Goal: Task Accomplishment & Management: Manage account settings

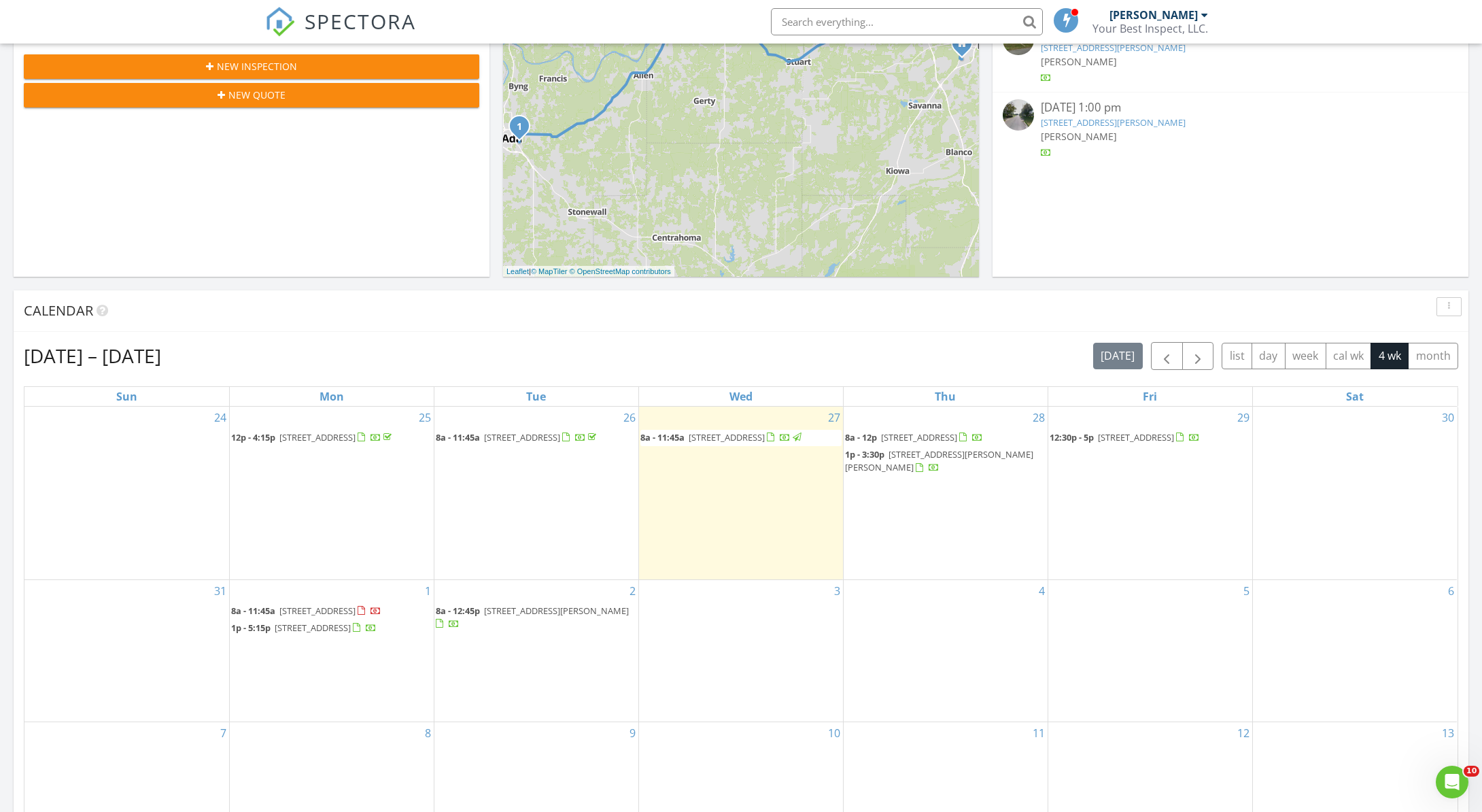
scroll to position [1238, 1483]
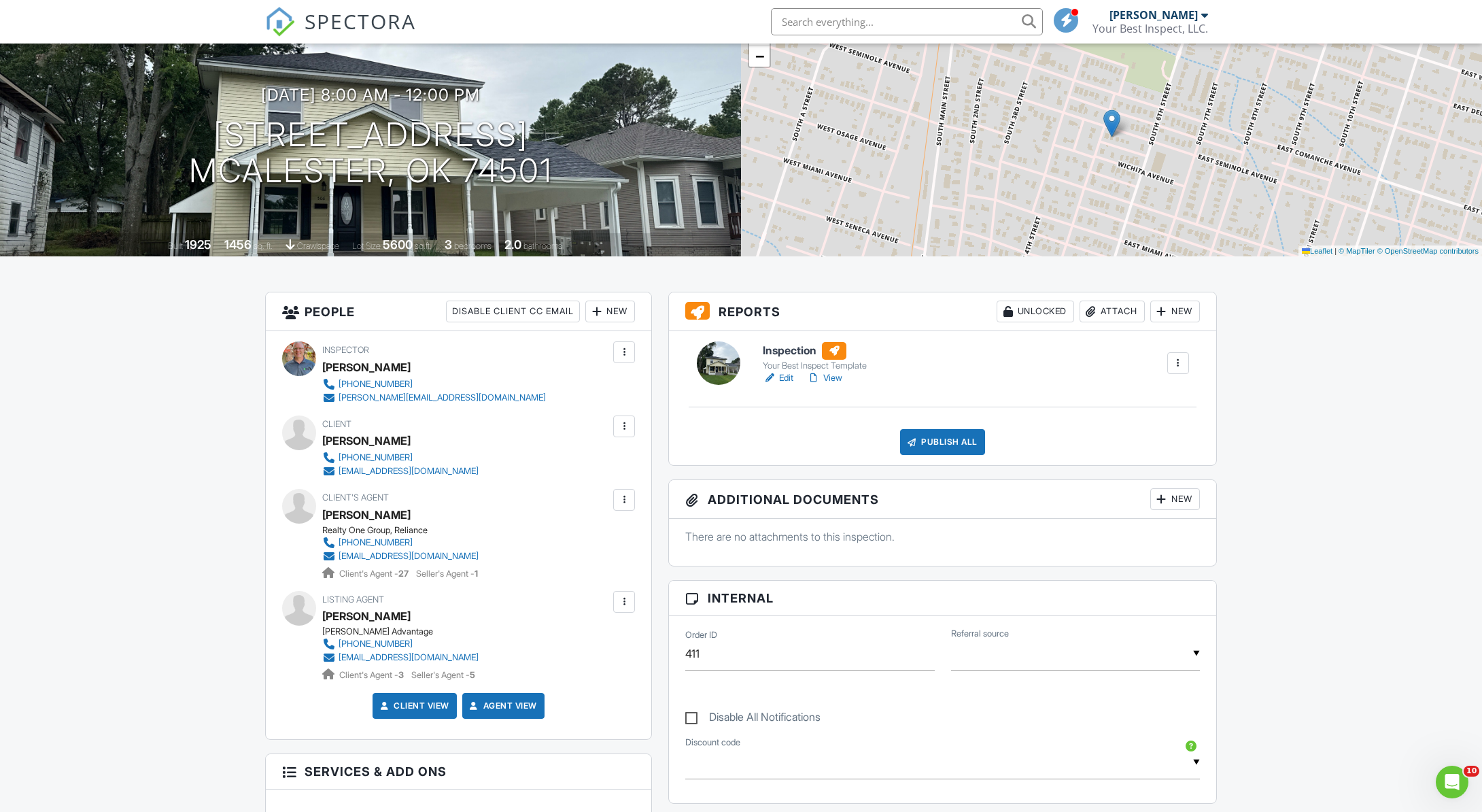
scroll to position [96, 0]
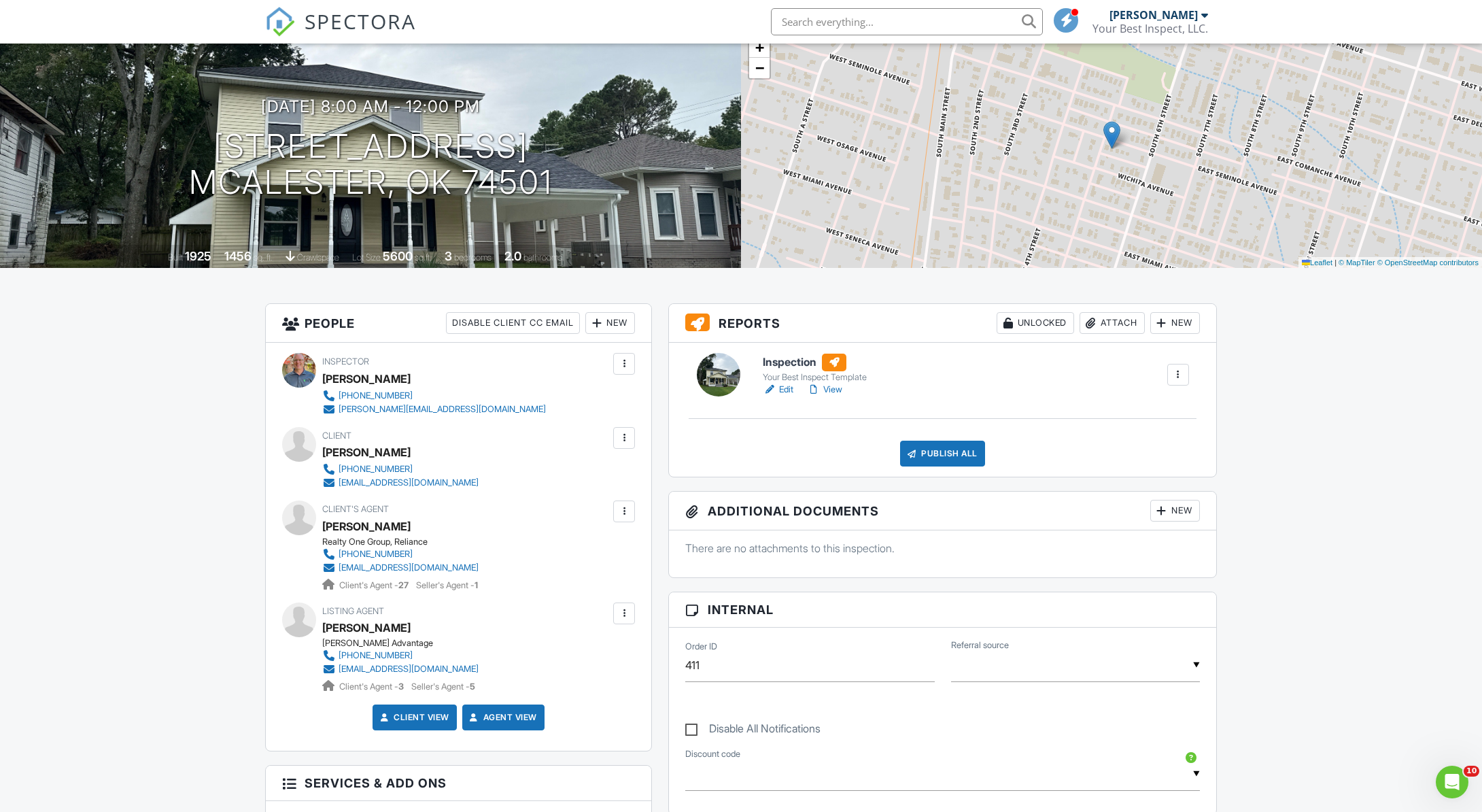
click at [779, 387] on link "Edit" at bounding box center [778, 389] width 31 height 14
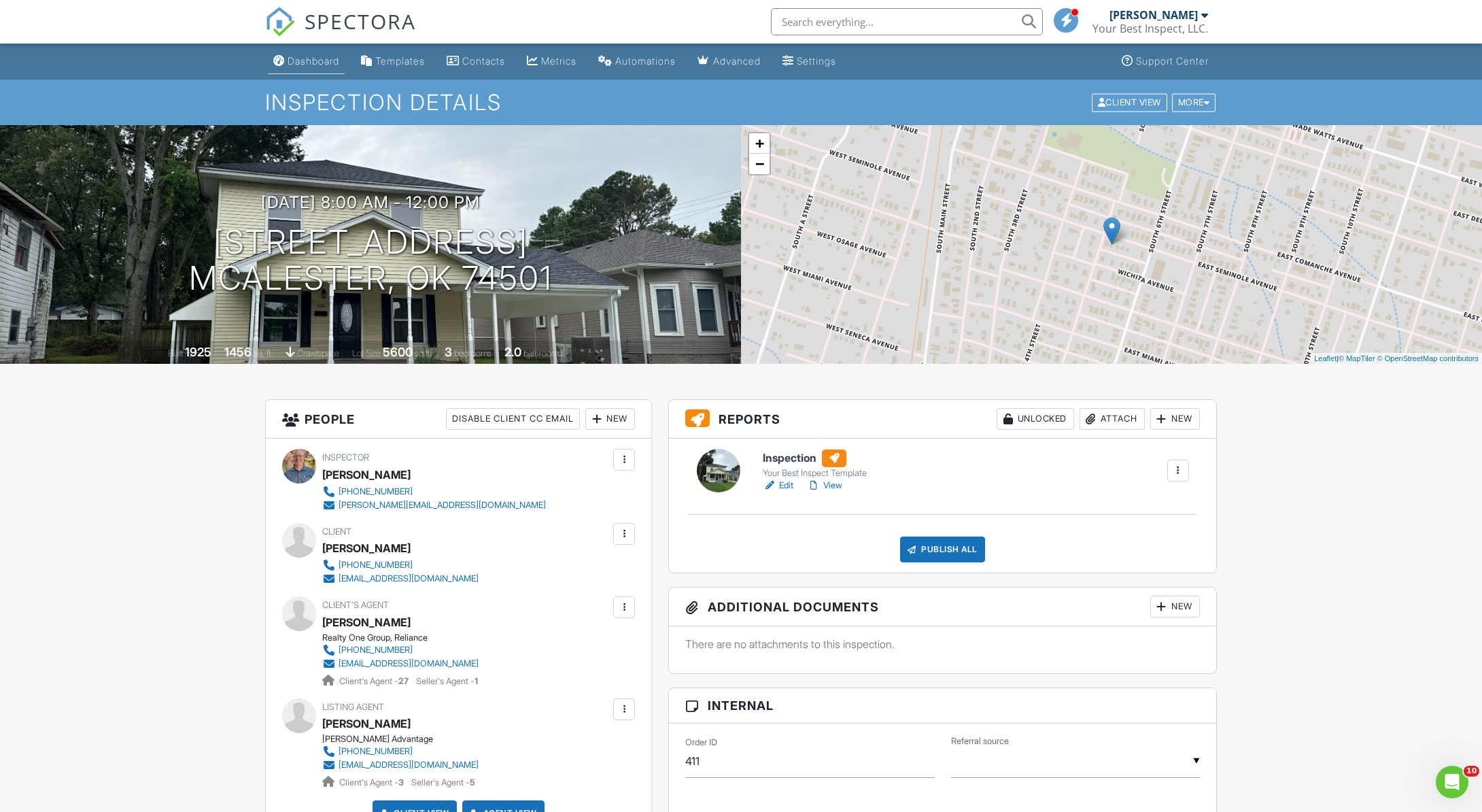
click at [312, 61] on div "Dashboard" at bounding box center [313, 61] width 52 height 12
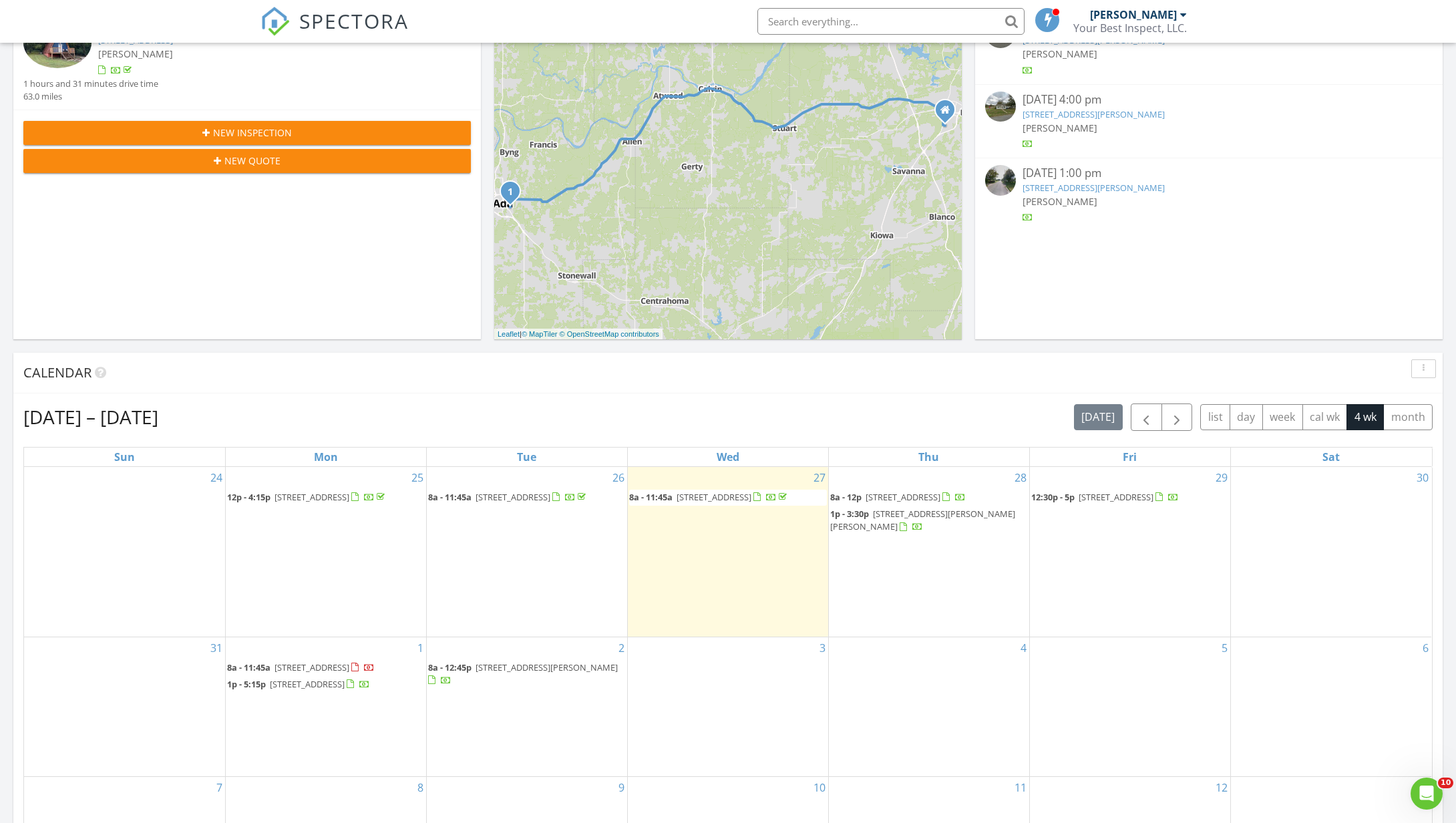
scroll to position [454, 0]
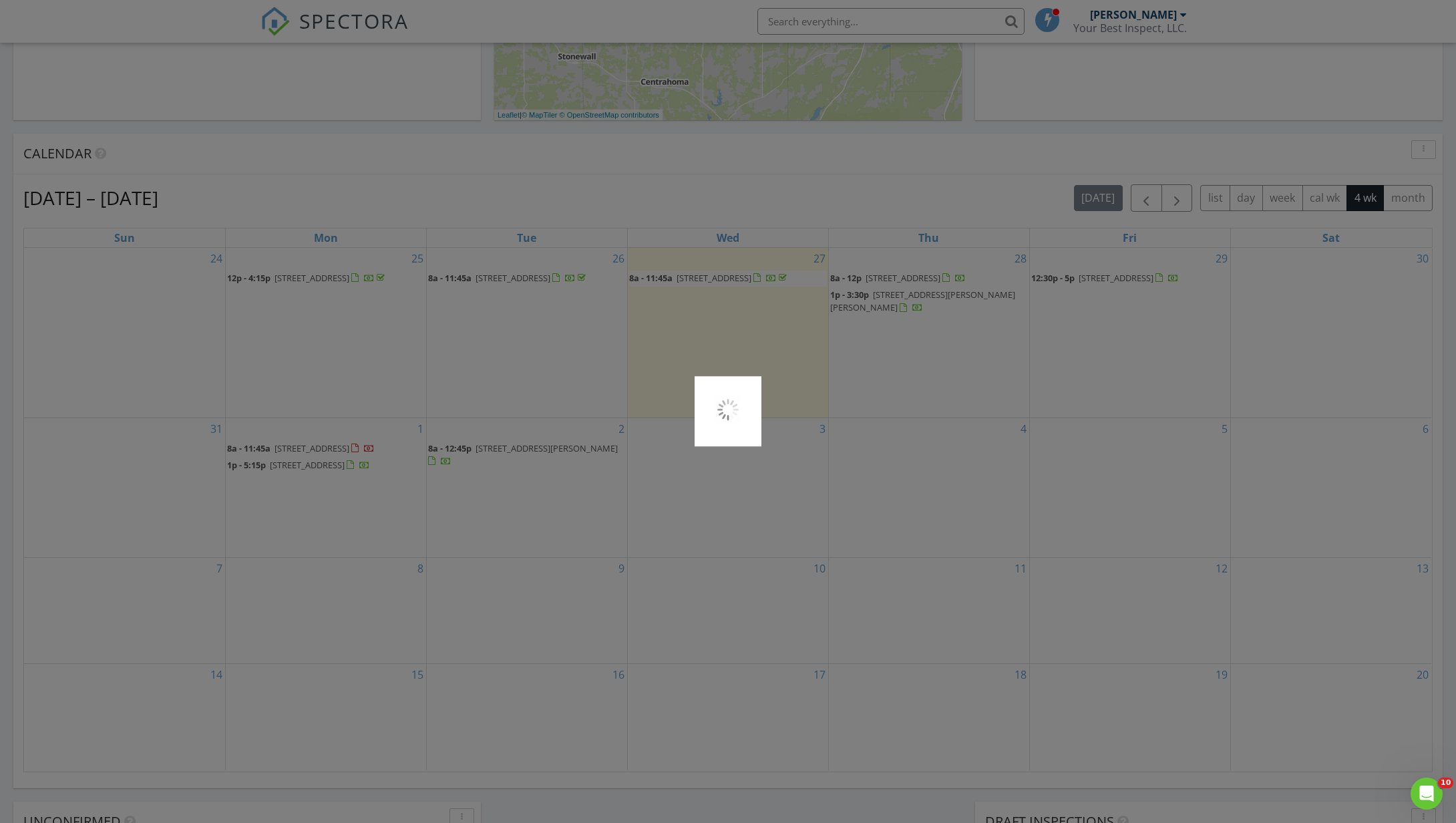
click at [295, 457] on div at bounding box center [728, 411] width 1456 height 823
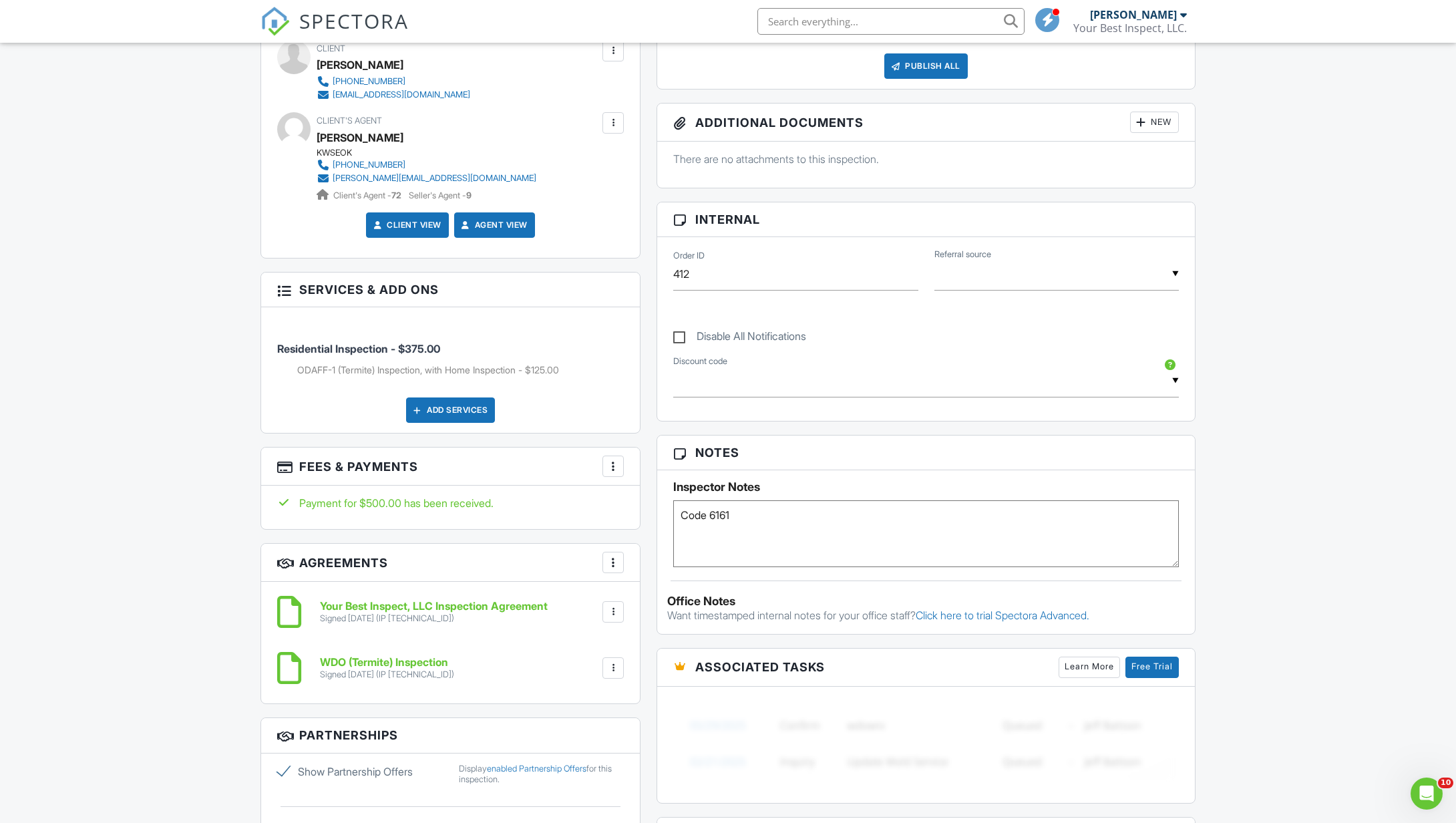
click at [750, 517] on textarea "Code 6161" at bounding box center [926, 533] width 505 height 67
type textarea "Code 6161, client will be there at 4pm"
click at [834, 316] on div "Disable All Notifications" at bounding box center [926, 329] width 522 height 50
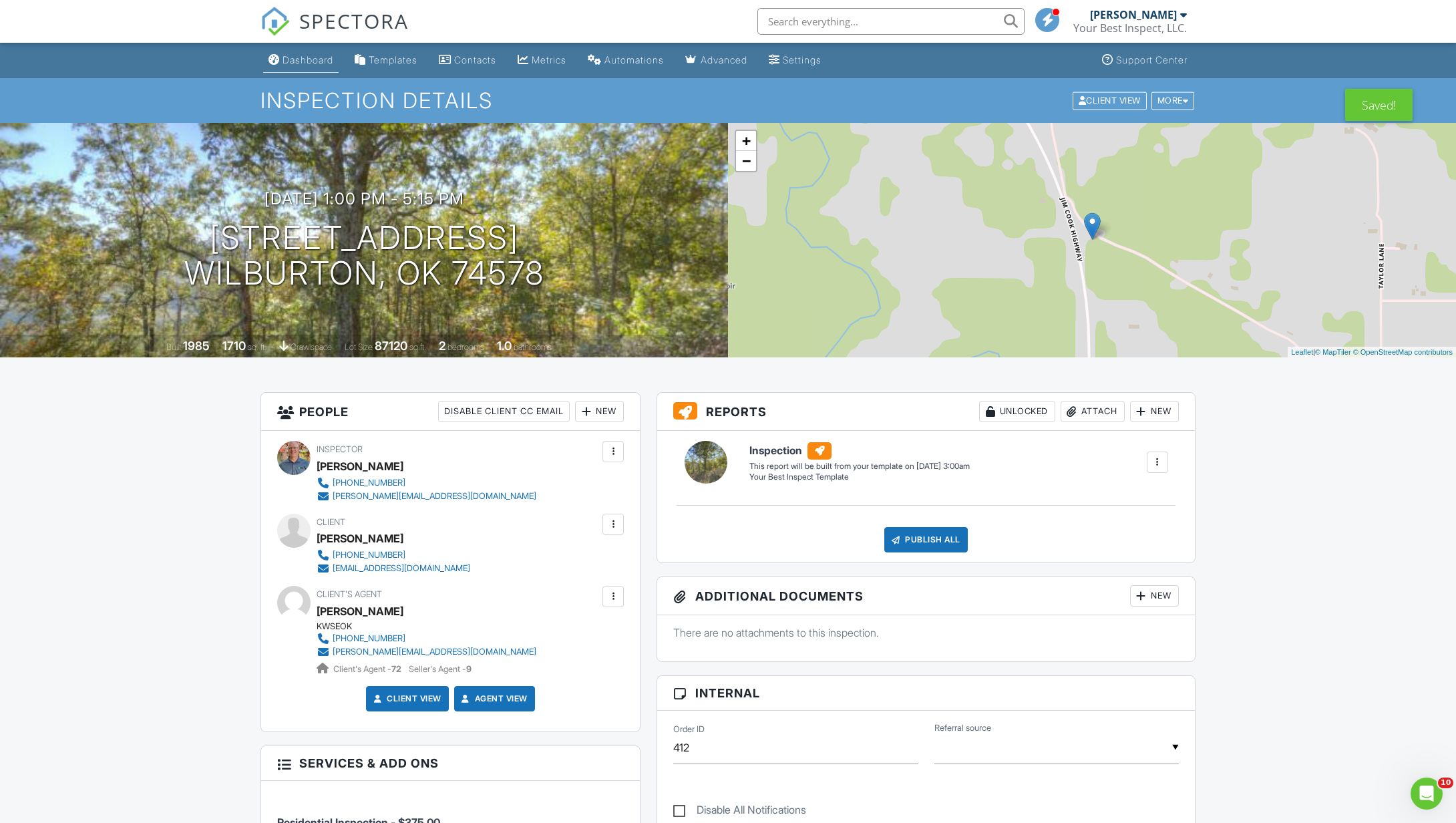
click at [300, 53] on link "Dashboard" at bounding box center [300, 60] width 75 height 24
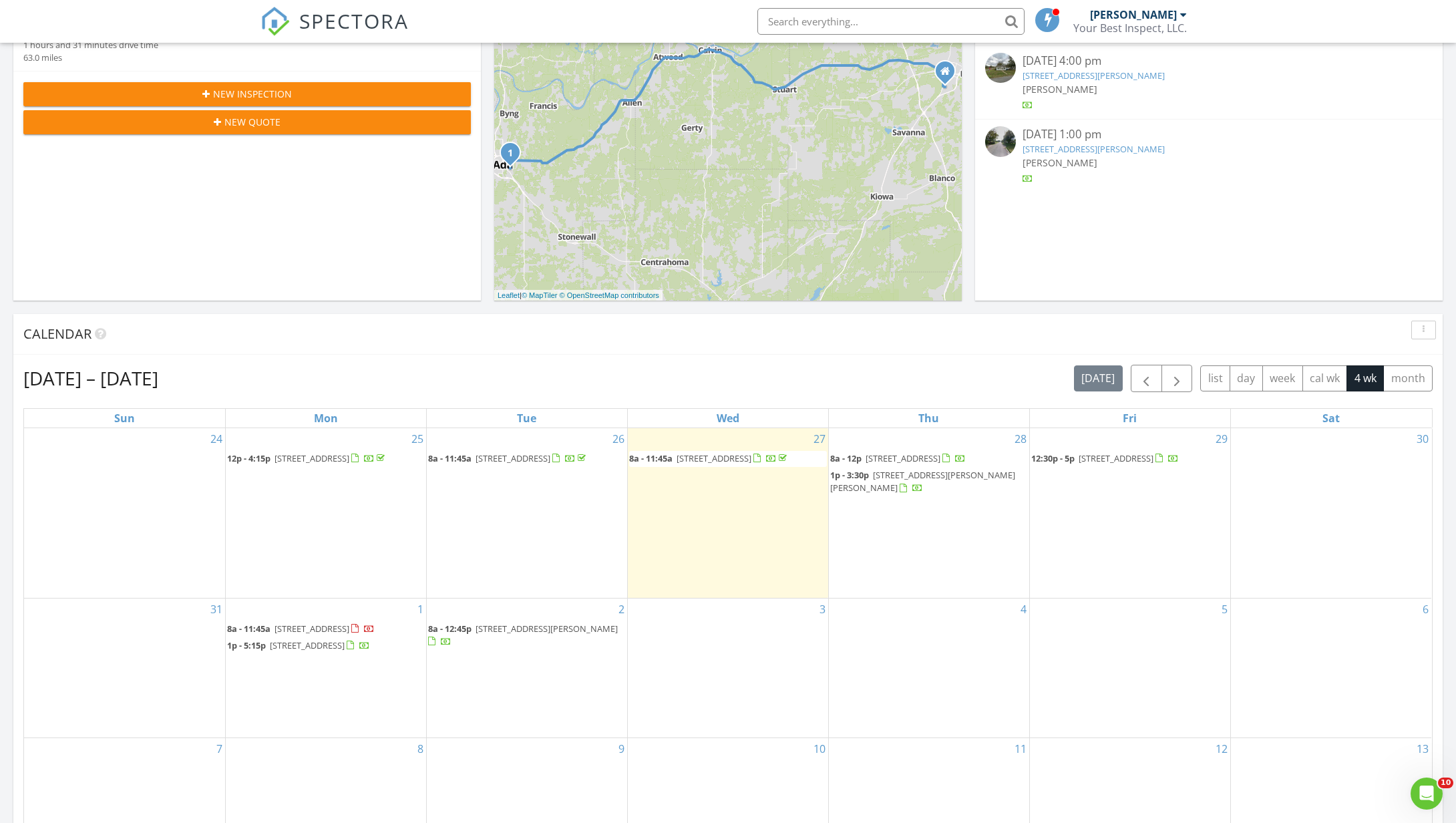
scroll to position [274, 0]
click at [914, 485] on span "[STREET_ADDRESS][PERSON_NAME][PERSON_NAME]" at bounding box center [922, 481] width 185 height 24
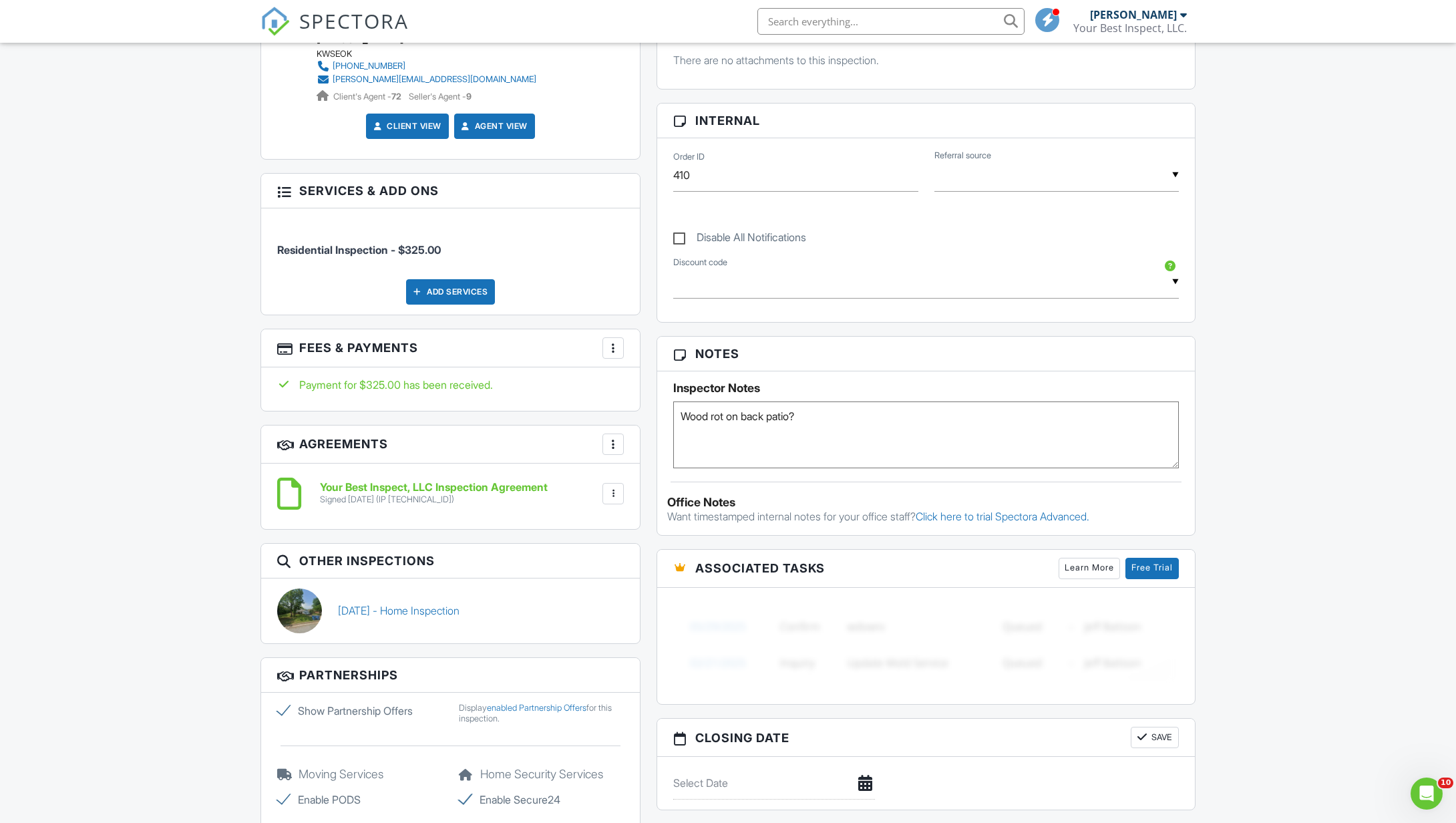
click at [845, 424] on textarea "Wood rot on back patio?" at bounding box center [926, 434] width 505 height 67
type textarea "Wood rot on back patio? Client will be there at 4 pm"
click at [904, 211] on div "Disable All Notifications" at bounding box center [926, 230] width 522 height 50
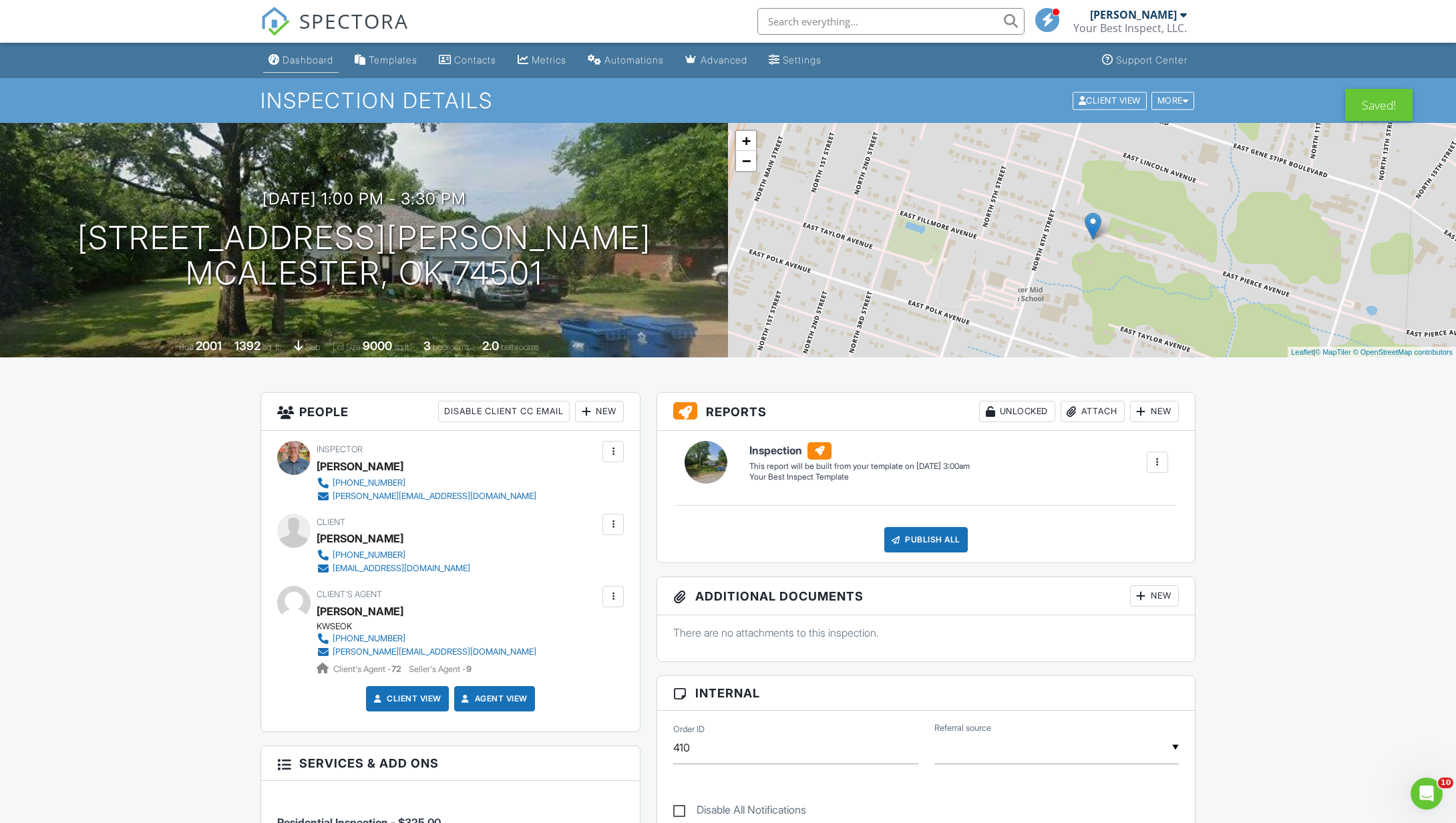
click at [294, 60] on div "Dashboard" at bounding box center [308, 60] width 51 height 12
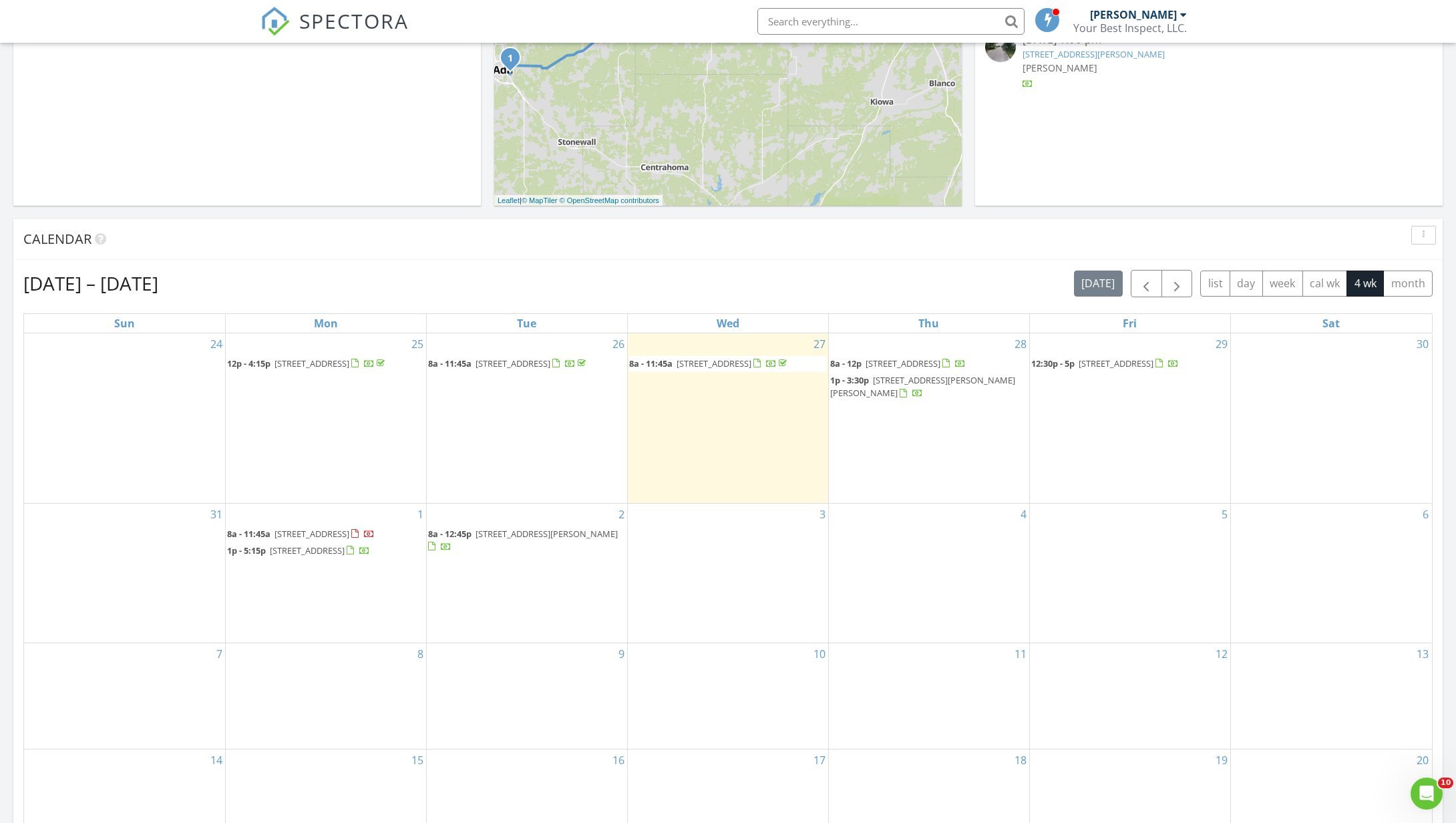
scroll to position [369, 0]
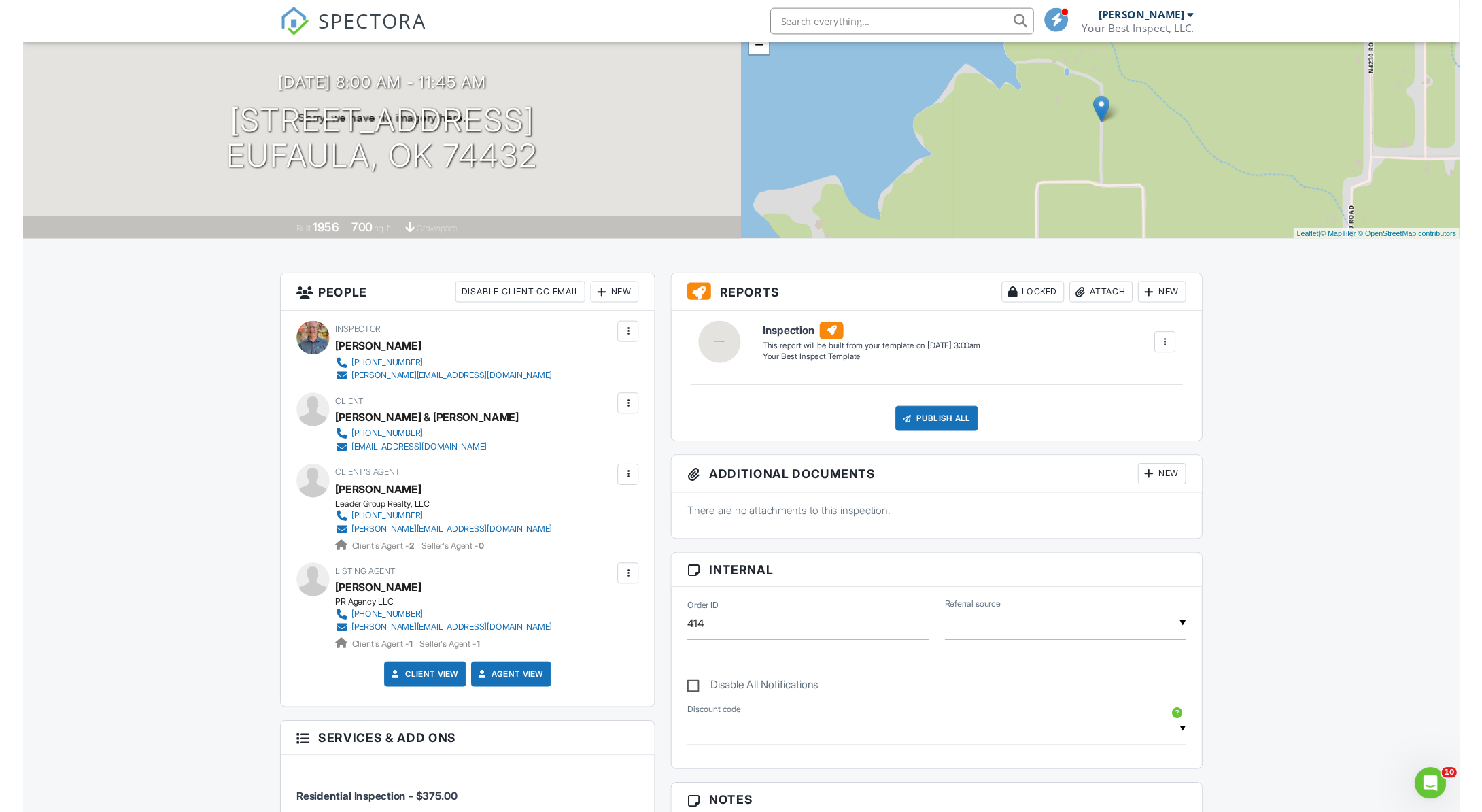
scroll to position [139, 0]
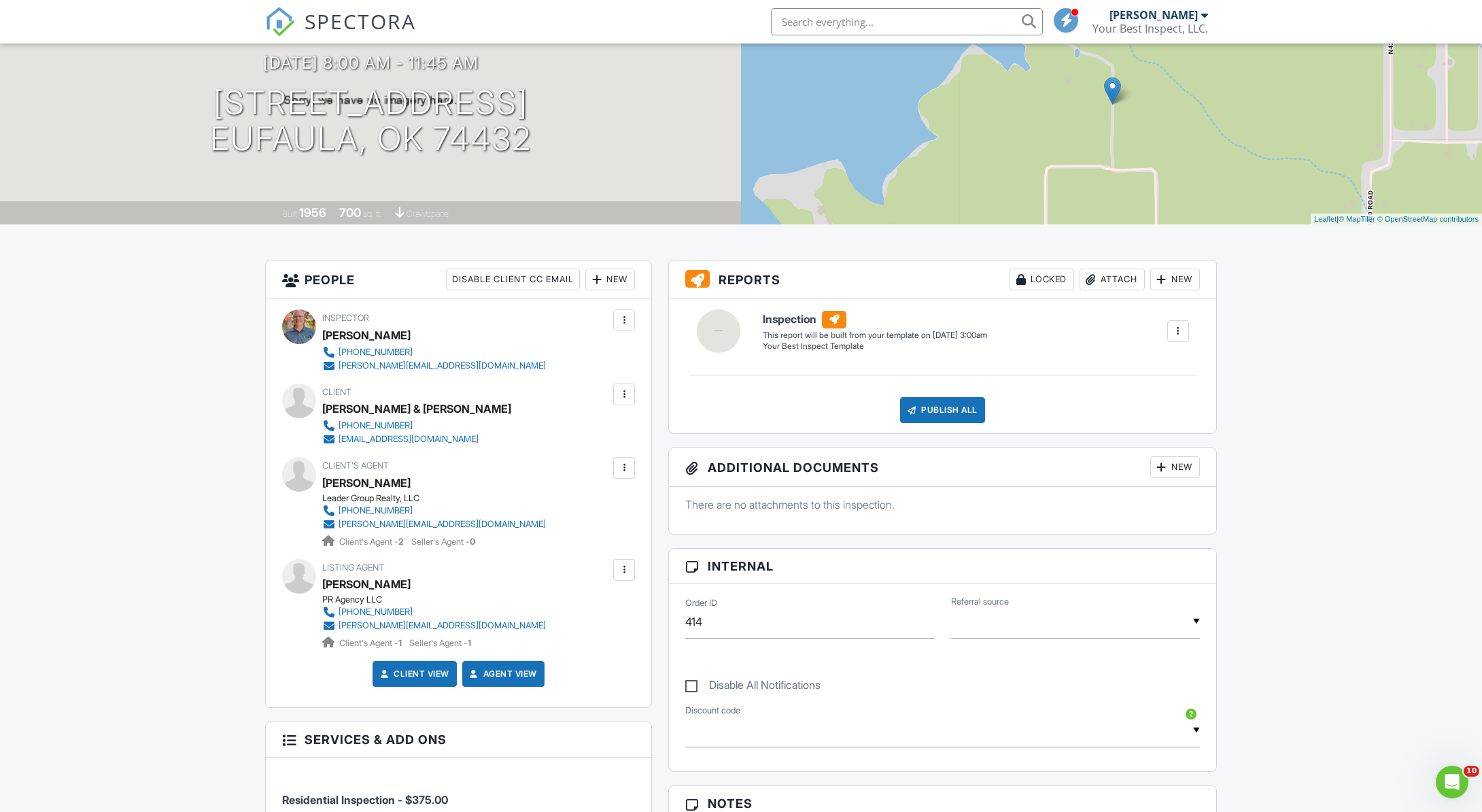
click at [620, 563] on div at bounding box center [624, 569] width 14 height 14
click at [502, 601] on li "Edit" at bounding box center [551, 611] width 151 height 34
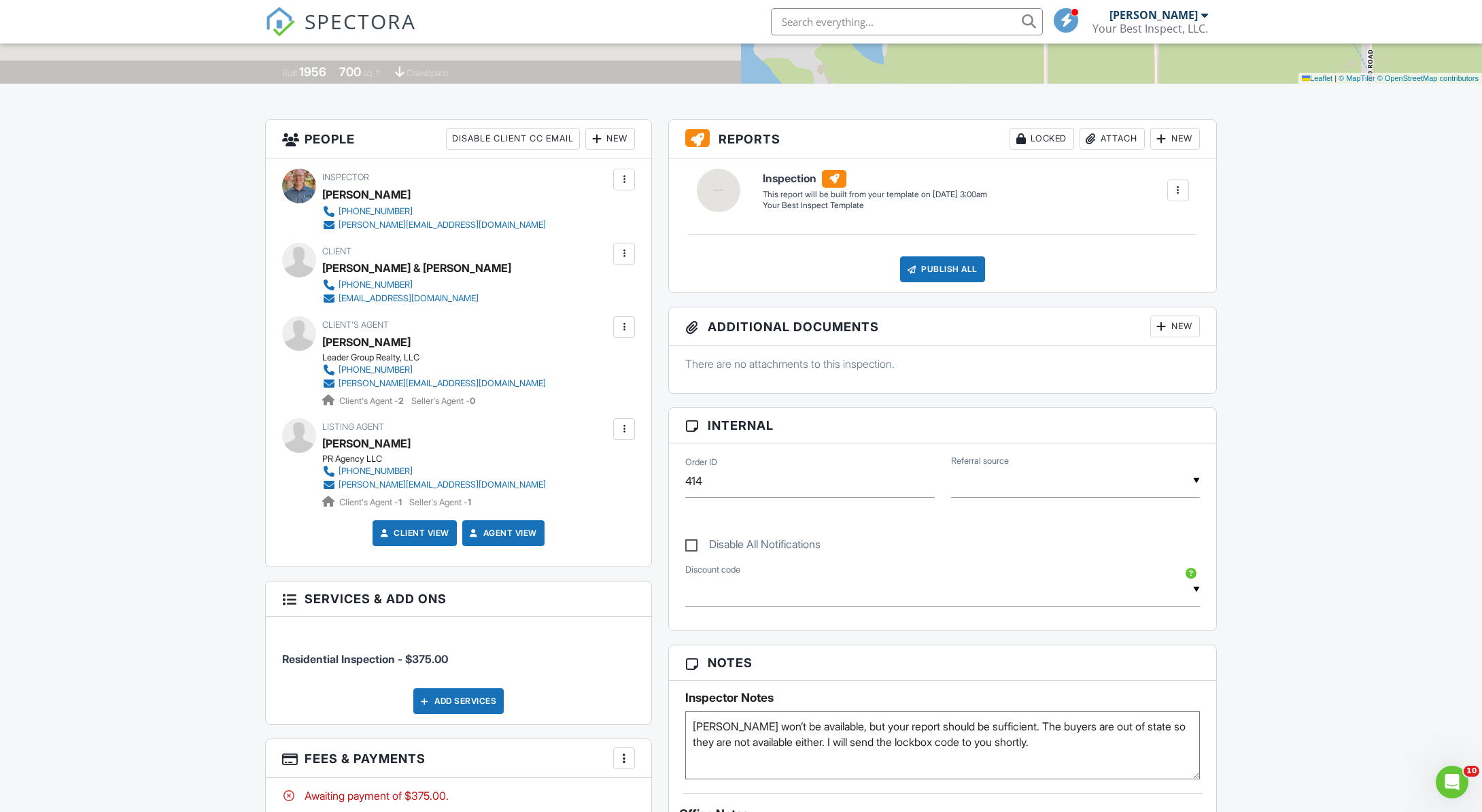
scroll to position [203, 0]
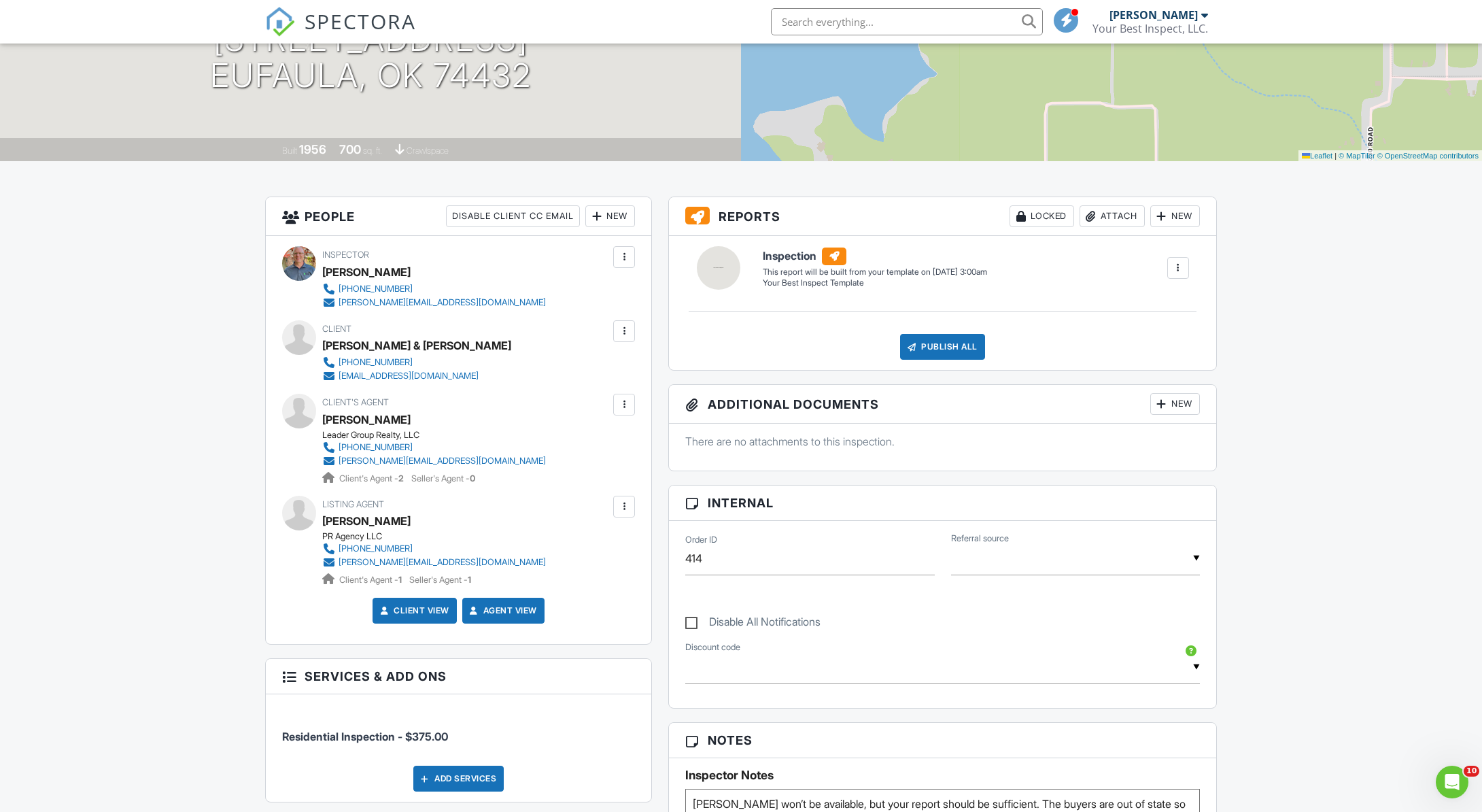
click at [623, 502] on div at bounding box center [624, 506] width 14 height 14
click at [527, 572] on li "Resend Confirmation Email" at bounding box center [551, 582] width 151 height 34
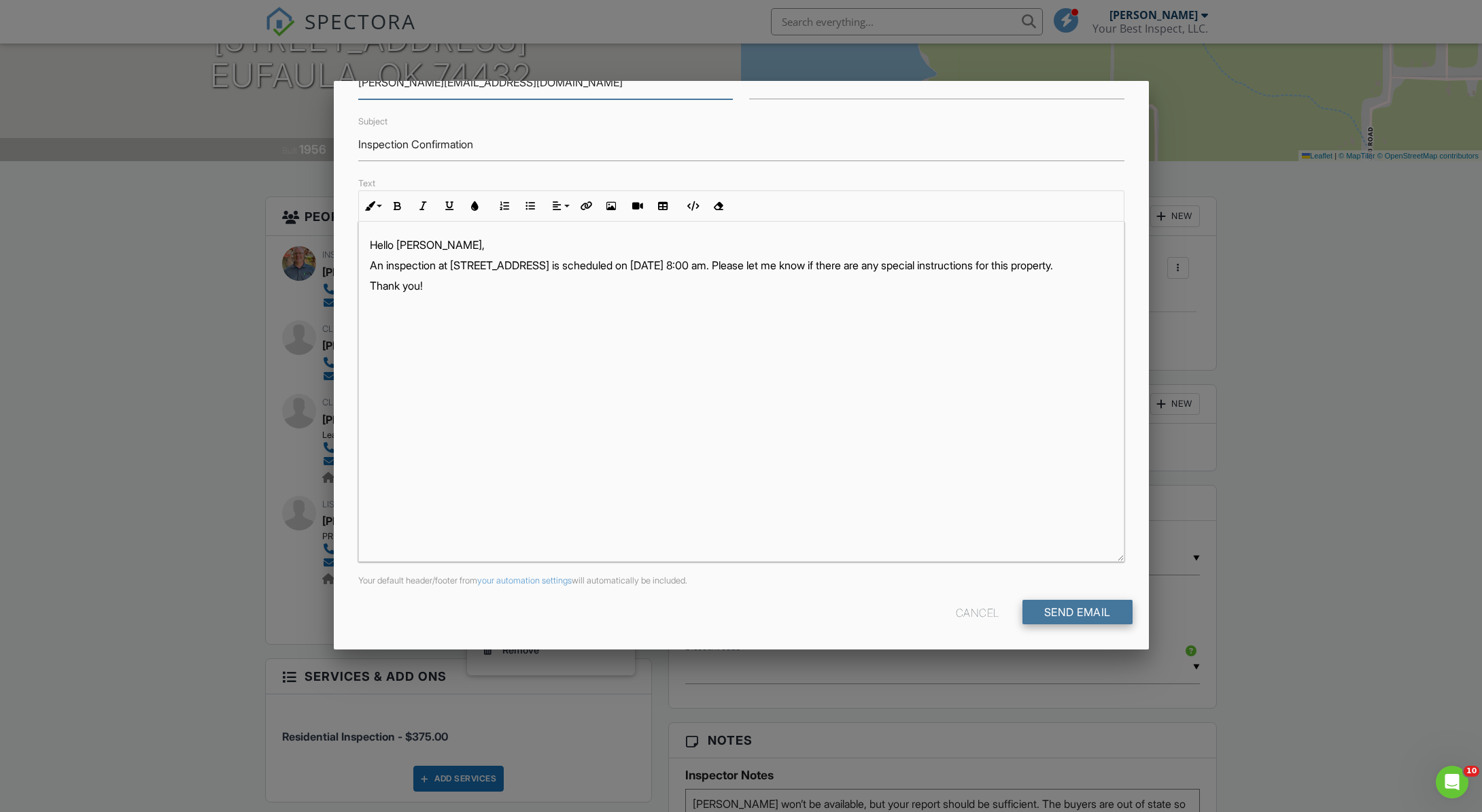
scroll to position [98, 0]
click at [1072, 610] on input "Send Email" at bounding box center [1077, 612] width 110 height 24
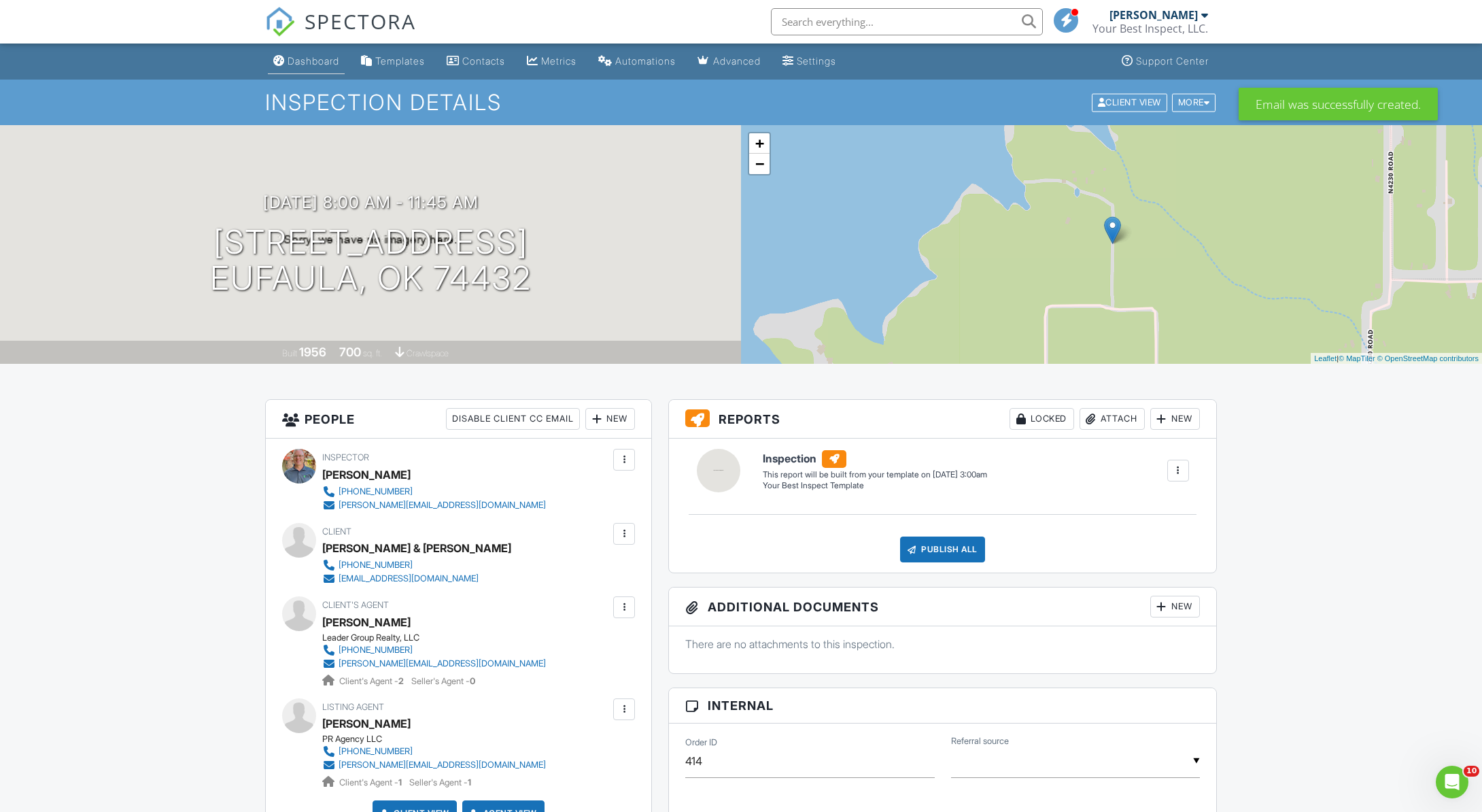
click at [296, 59] on div "Dashboard" at bounding box center [313, 61] width 52 height 12
